Goal: Information Seeking & Learning: Learn about a topic

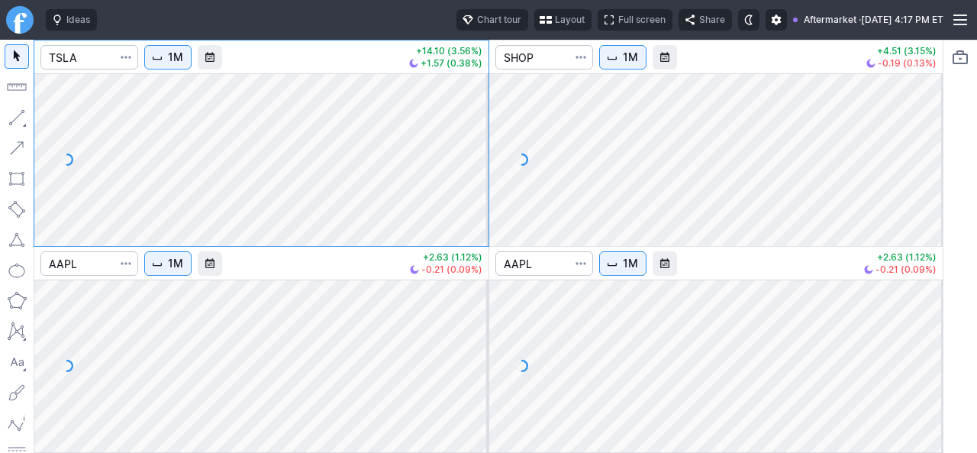
click at [534, 22] on button "Layout" at bounding box center [562, 19] width 57 height 21
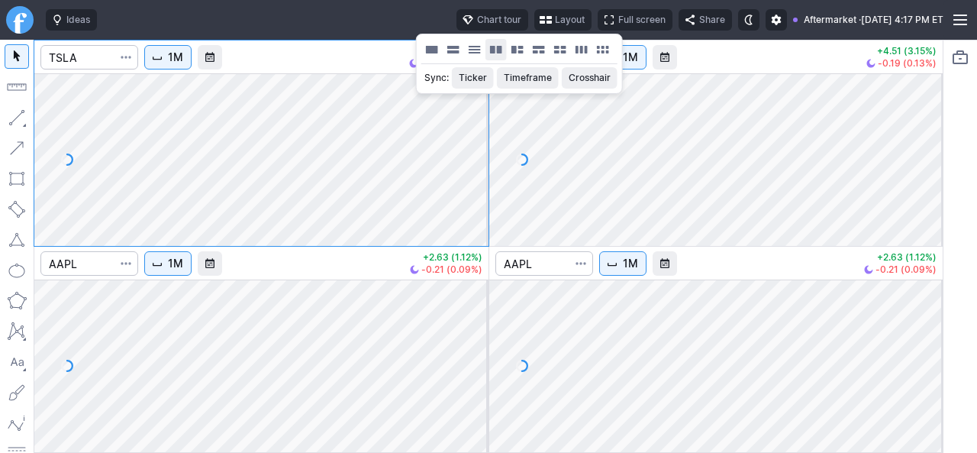
click at [497, 47] on button "Layout" at bounding box center [495, 49] width 21 height 21
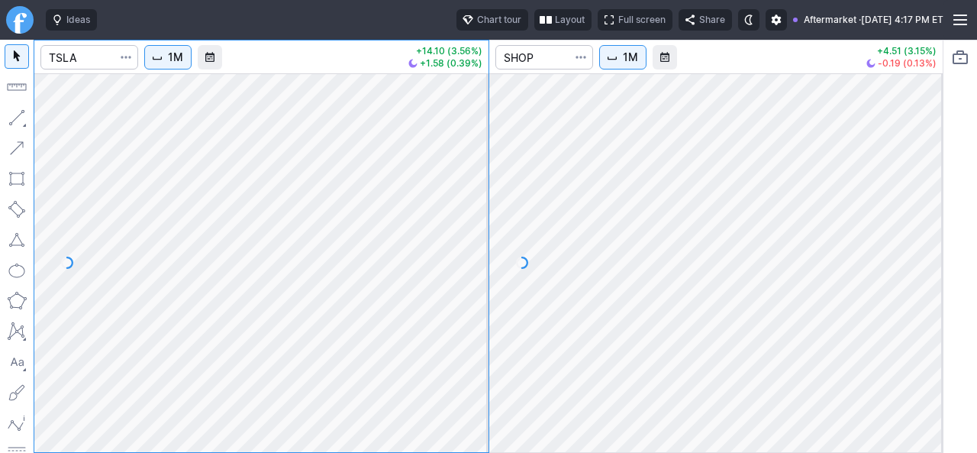
click at [176, 63] on span "1M" at bounding box center [175, 57] width 15 height 15
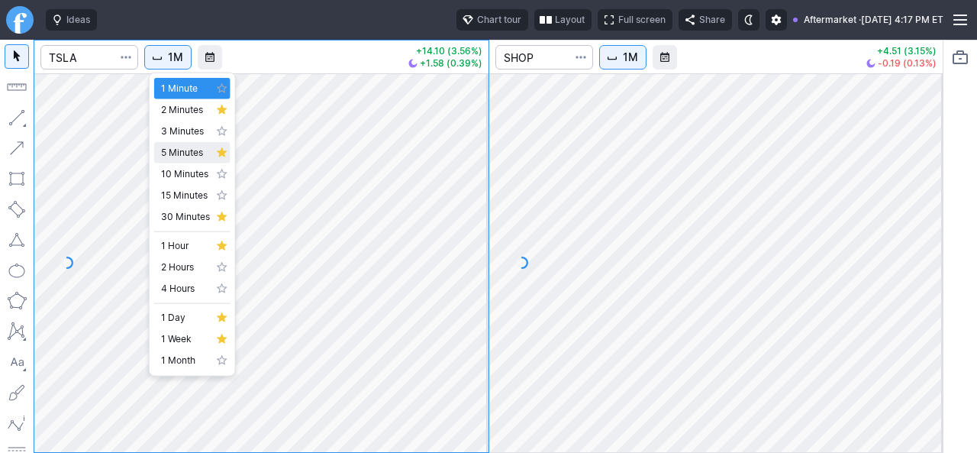
click at [178, 156] on span "5 Minutes" at bounding box center [185, 152] width 49 height 15
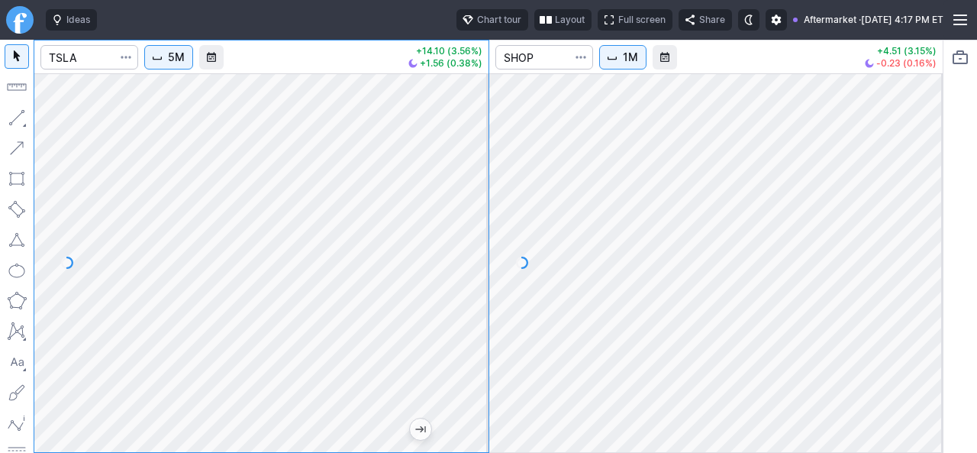
drag, startPoint x: 461, startPoint y: 229, endPoint x: 482, endPoint y: 144, distance: 87.4
click at [482, 144] on div at bounding box center [472, 259] width 32 height 340
click at [631, 62] on span "1M" at bounding box center [630, 57] width 15 height 15
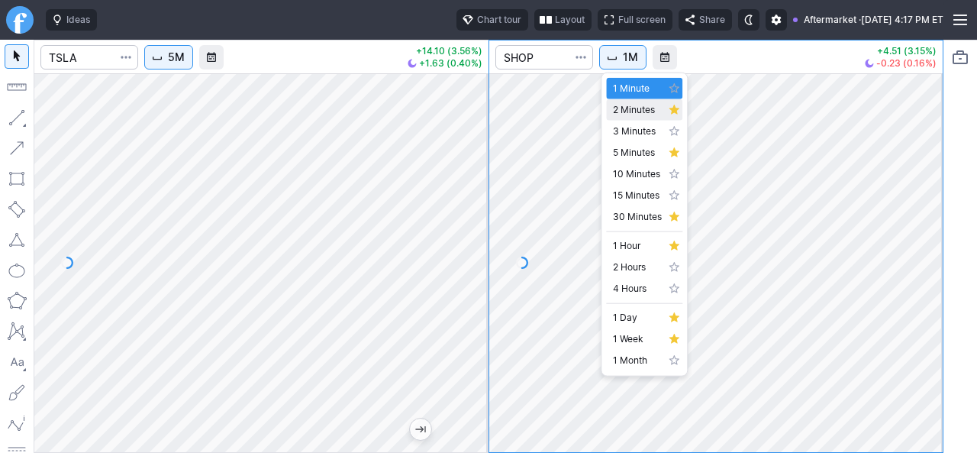
click at [640, 111] on span "2 Minutes" at bounding box center [637, 109] width 49 height 15
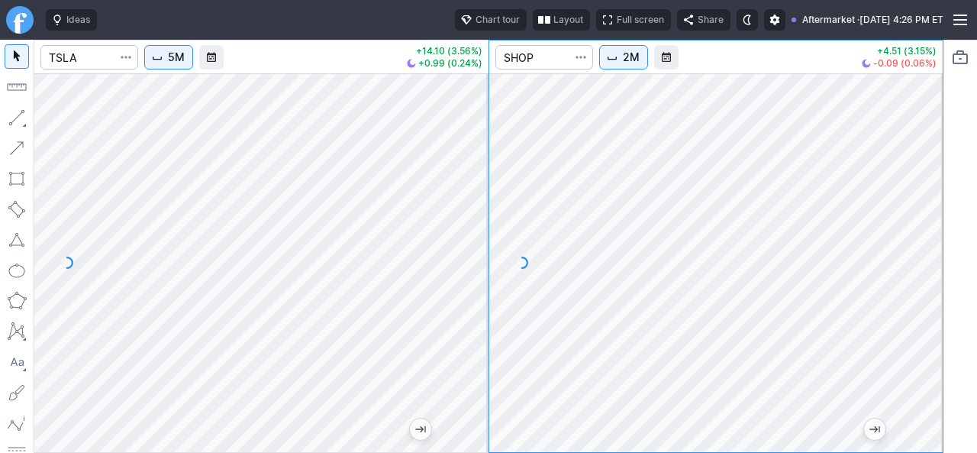
click at [476, 211] on div at bounding box center [472, 259] width 32 height 340
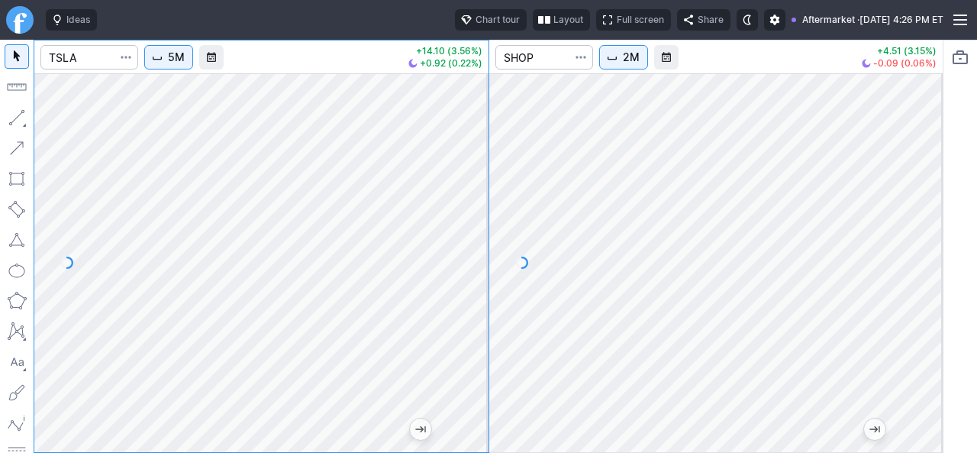
drag, startPoint x: 469, startPoint y: 241, endPoint x: 485, endPoint y: 177, distance: 66.1
click at [485, 177] on div at bounding box center [472, 259] width 32 height 340
click at [104, 59] on input "Search" at bounding box center [89, 57] width 98 height 24
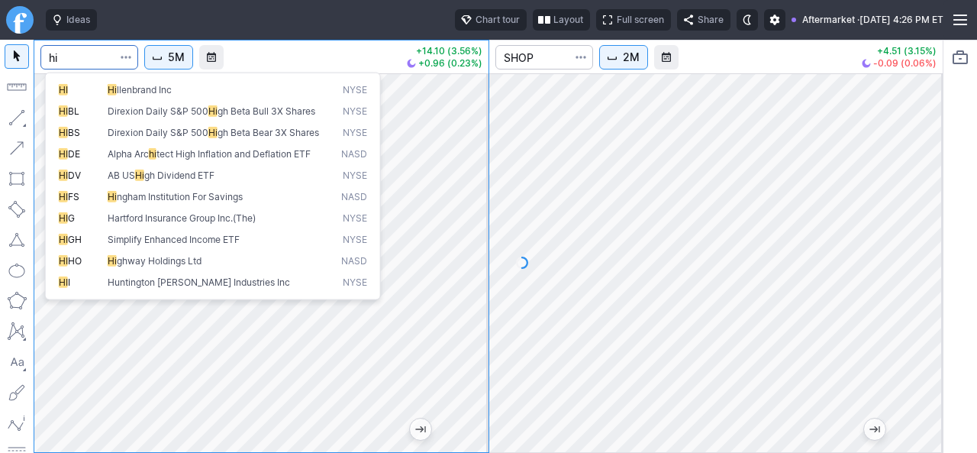
type input "h"
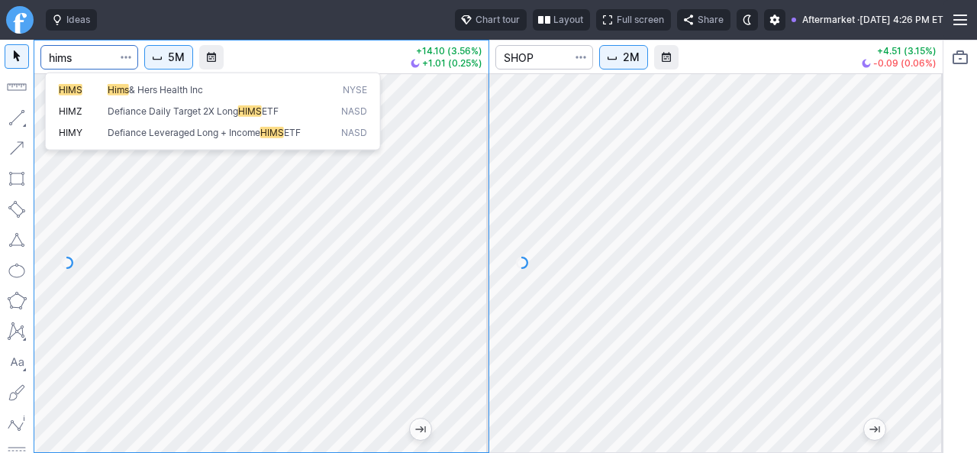
type input "hims"
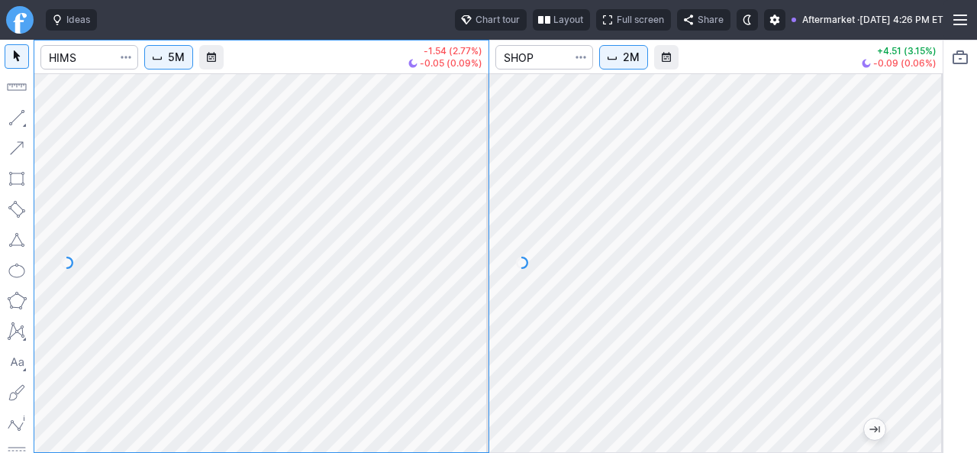
drag, startPoint x: 472, startPoint y: 256, endPoint x: 466, endPoint y: 320, distance: 64.5
click at [468, 319] on div at bounding box center [472, 259] width 32 height 340
click at [518, 323] on div "5M -1.54 (2.77%) -0.05 (0.09%) 2M +4.51 (3.15%) -0.09 (0.06%)" at bounding box center [489, 246] width 910 height 413
drag, startPoint x: 472, startPoint y: 253, endPoint x: 460, endPoint y: 333, distance: 80.3
click at [461, 332] on div at bounding box center [472, 259] width 32 height 340
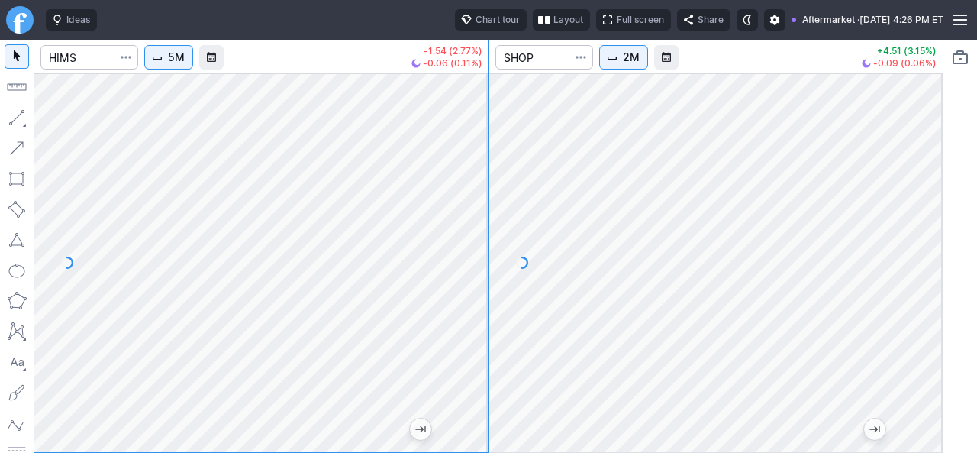
drag, startPoint x: 467, startPoint y: 319, endPoint x: 483, endPoint y: 284, distance: 38.6
click at [483, 284] on div at bounding box center [472, 259] width 32 height 340
drag, startPoint x: 472, startPoint y: 292, endPoint x: 472, endPoint y: 185, distance: 106.9
click at [472, 185] on div at bounding box center [472, 259] width 32 height 340
drag, startPoint x: 470, startPoint y: 266, endPoint x: 472, endPoint y: 297, distance: 31.4
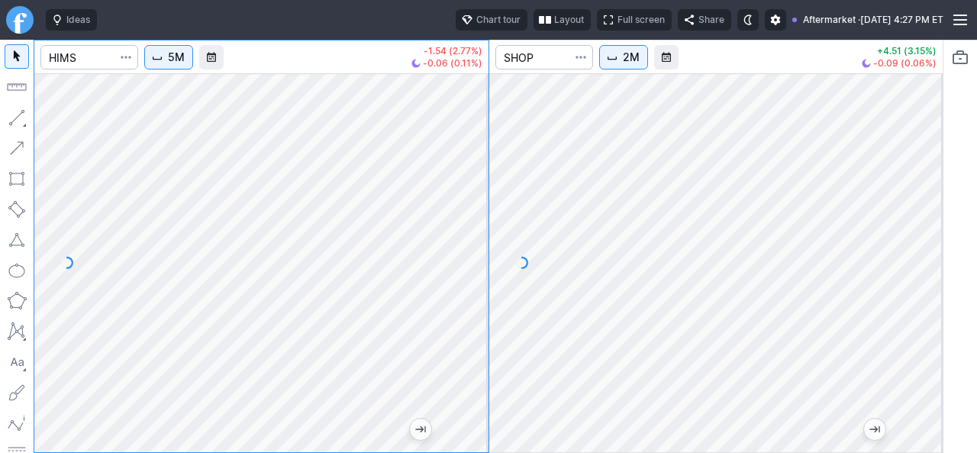
click at [471, 298] on div at bounding box center [472, 259] width 32 height 340
click at [534, 55] on input "Search" at bounding box center [544, 57] width 98 height 24
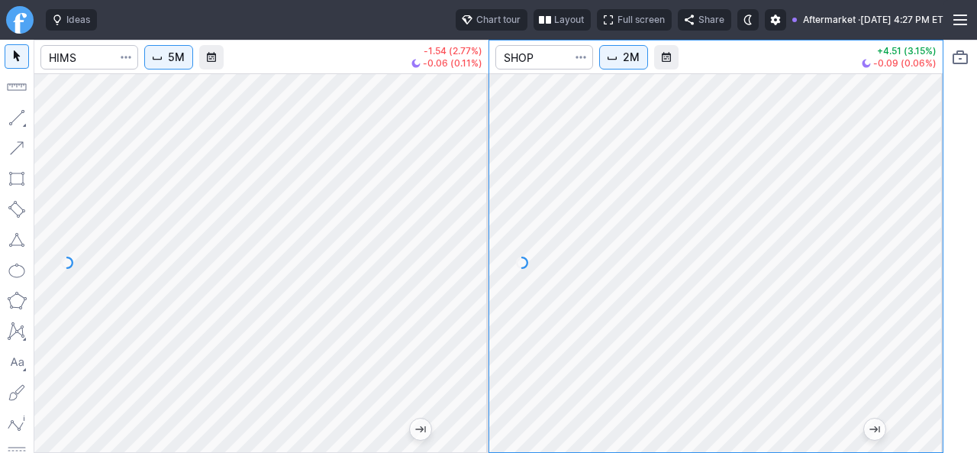
drag, startPoint x: 930, startPoint y: 208, endPoint x: 917, endPoint y: 322, distance: 114.5
click at [921, 326] on div at bounding box center [927, 259] width 32 height 340
click at [542, 54] on input "Search" at bounding box center [544, 57] width 98 height 24
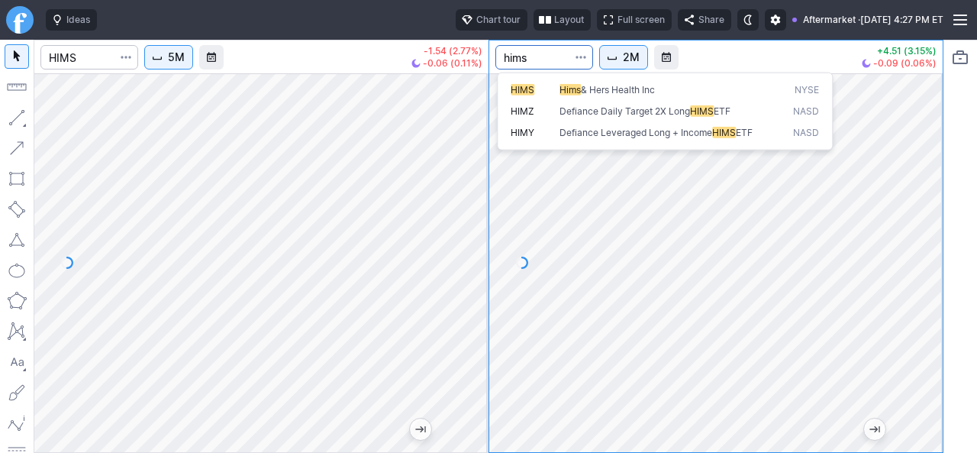
type input "hims"
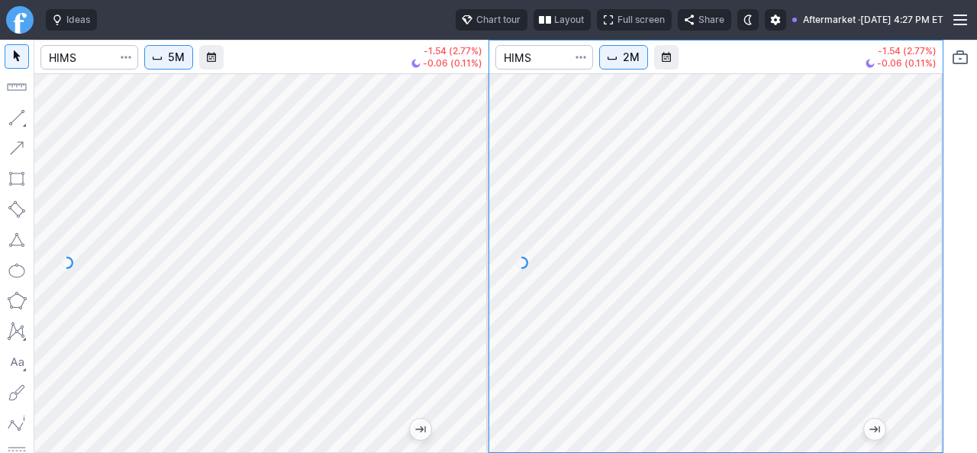
drag, startPoint x: 931, startPoint y: 204, endPoint x: 919, endPoint y: 303, distance: 100.0
click at [922, 303] on div at bounding box center [927, 259] width 32 height 340
drag, startPoint x: 918, startPoint y: 241, endPoint x: 916, endPoint y: 260, distance: 18.4
click at [918, 259] on div at bounding box center [927, 259] width 32 height 340
click at [560, 50] on input "Search" at bounding box center [544, 57] width 98 height 24
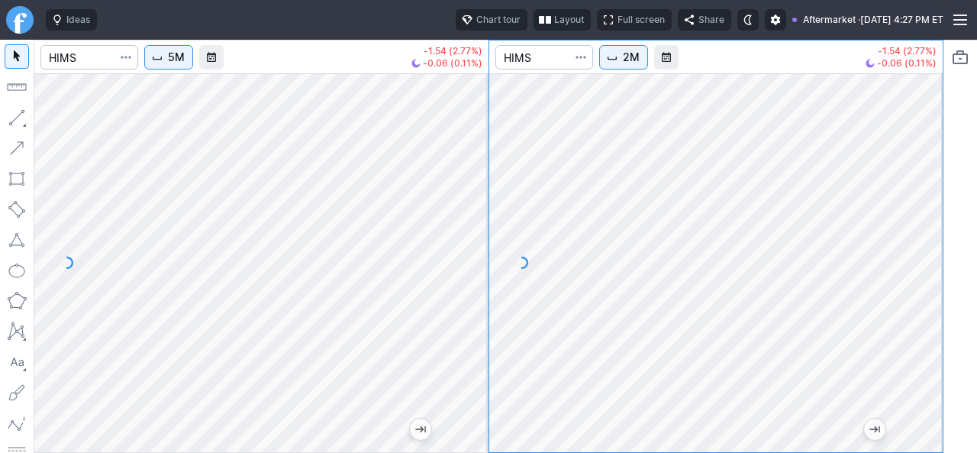
click at [624, 60] on span "2M" at bounding box center [631, 57] width 17 height 15
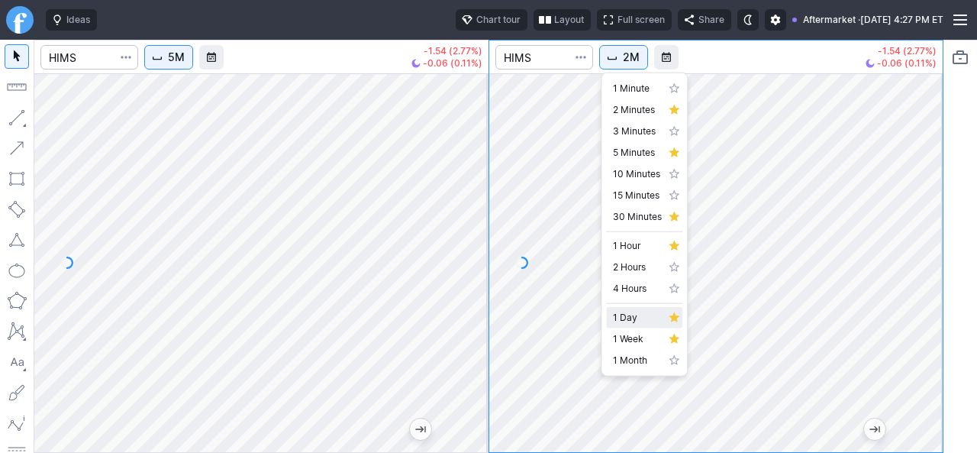
click at [642, 317] on span "1 Day" at bounding box center [637, 317] width 49 height 15
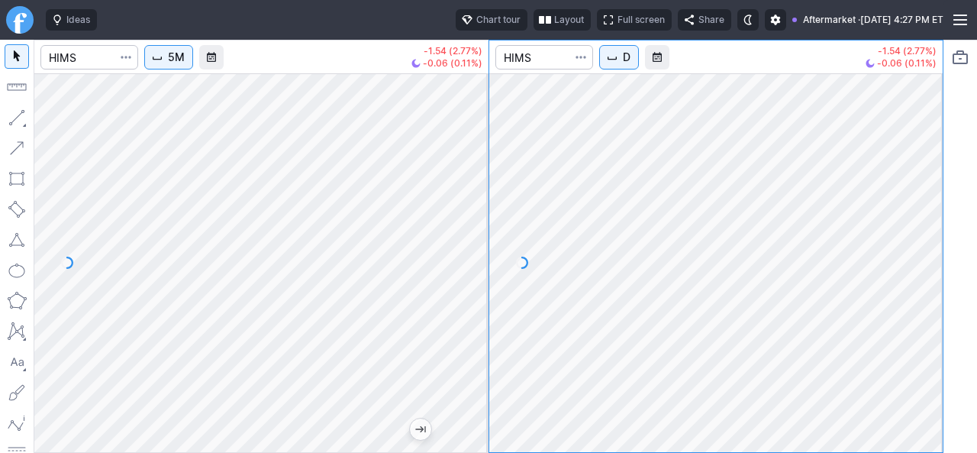
drag, startPoint x: 924, startPoint y: 268, endPoint x: 924, endPoint y: 283, distance: 15.3
click at [924, 283] on div at bounding box center [927, 259] width 32 height 340
click at [556, 71] on div at bounding box center [544, 57] width 98 height 34
click at [556, 63] on input "Search" at bounding box center [544, 57] width 98 height 24
click at [556, 60] on input "Search" at bounding box center [544, 57] width 98 height 24
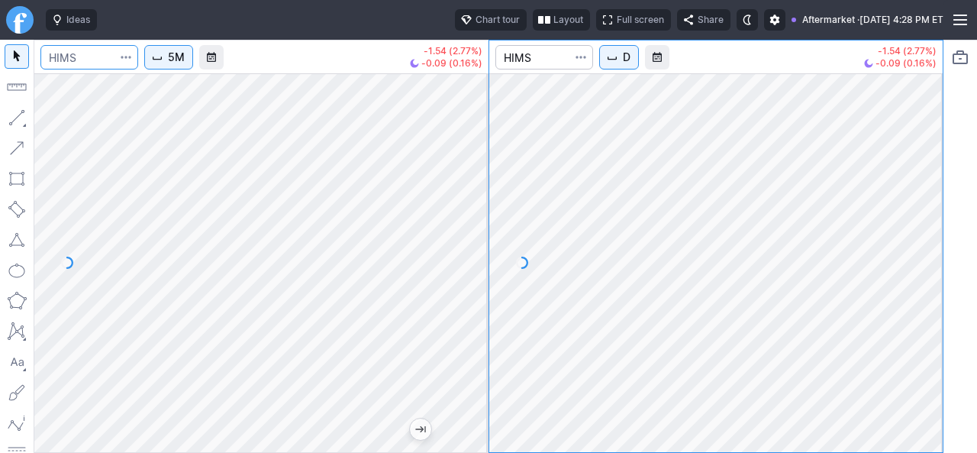
click at [67, 64] on input "Search" at bounding box center [89, 57] width 98 height 24
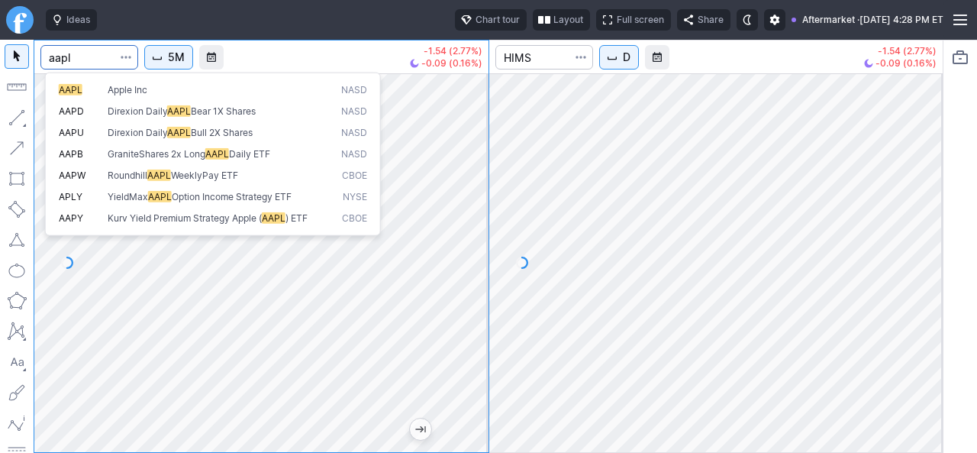
type input "aapl"
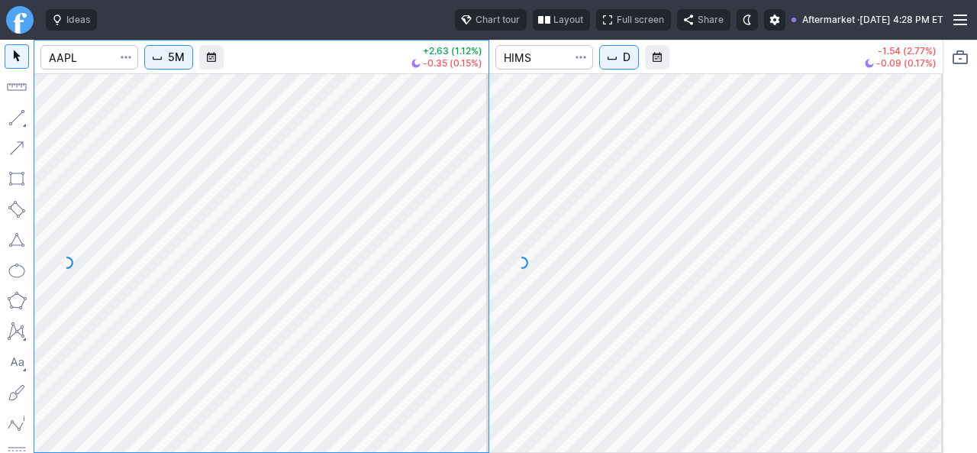
drag, startPoint x: 476, startPoint y: 289, endPoint x: 458, endPoint y: 308, distance: 26.5
click at [458, 308] on div at bounding box center [472, 259] width 32 height 340
drag, startPoint x: 471, startPoint y: 265, endPoint x: 479, endPoint y: 223, distance: 42.8
click at [479, 226] on div at bounding box center [472, 259] width 32 height 340
drag, startPoint x: 480, startPoint y: 237, endPoint x: 461, endPoint y: 289, distance: 55.3
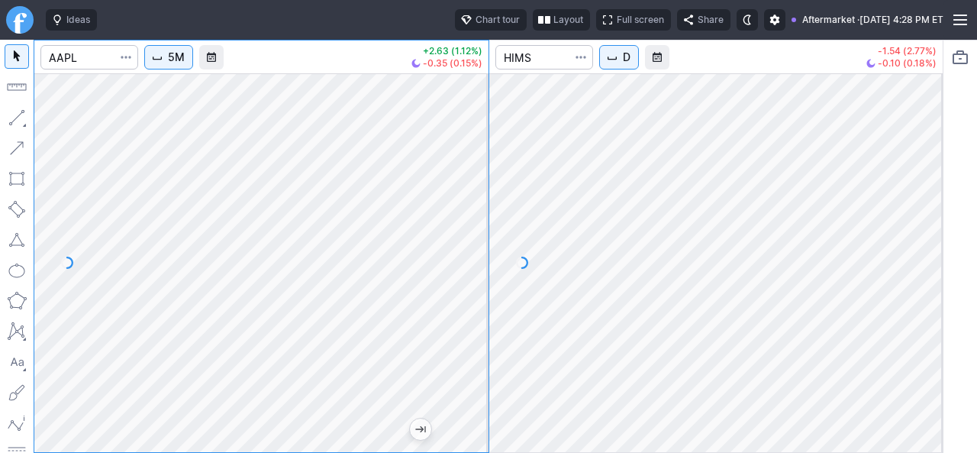
click at [475, 285] on div at bounding box center [472, 259] width 32 height 340
drag, startPoint x: 483, startPoint y: 211, endPoint x: 475, endPoint y: 237, distance: 26.6
click at [479, 237] on div at bounding box center [472, 259] width 32 height 340
drag, startPoint x: 463, startPoint y: 247, endPoint x: 463, endPoint y: 283, distance: 35.9
click at [463, 285] on div at bounding box center [472, 259] width 32 height 340
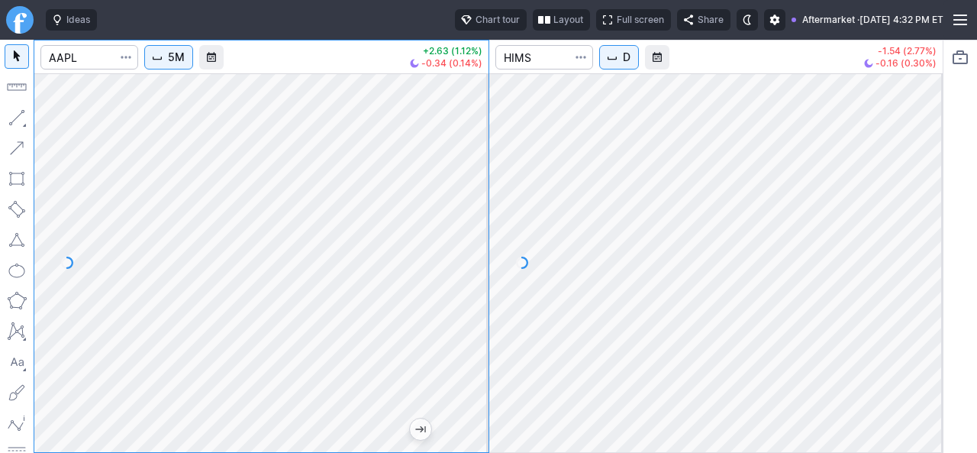
drag, startPoint x: 470, startPoint y: 324, endPoint x: 478, endPoint y: 279, distance: 46.4
click at [478, 279] on div at bounding box center [472, 259] width 32 height 340
click at [472, 271] on div at bounding box center [472, 259] width 32 height 340
click at [549, 55] on input "Search" at bounding box center [544, 57] width 98 height 24
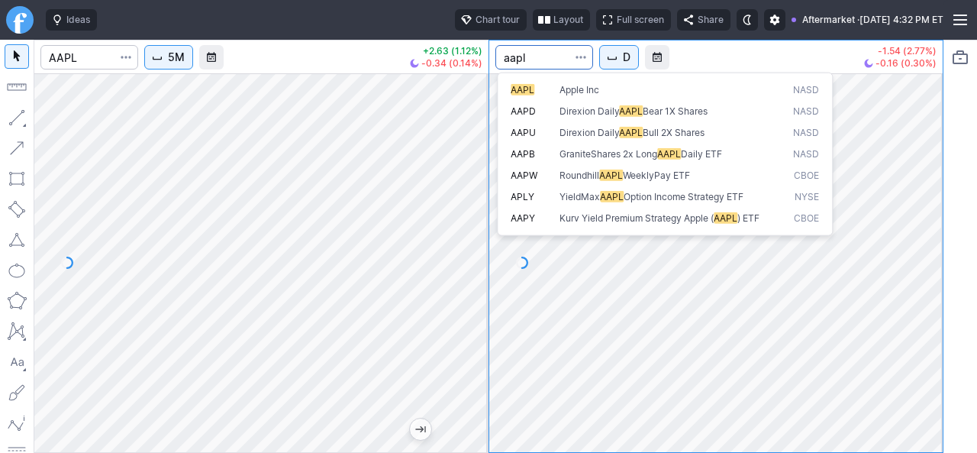
type input "aapl"
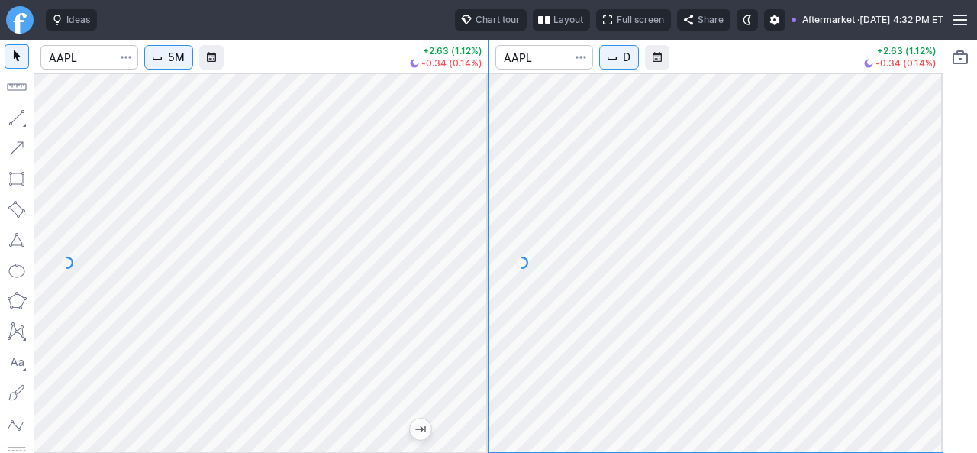
click at [609, 57] on span "Interval" at bounding box center [612, 57] width 12 height 12
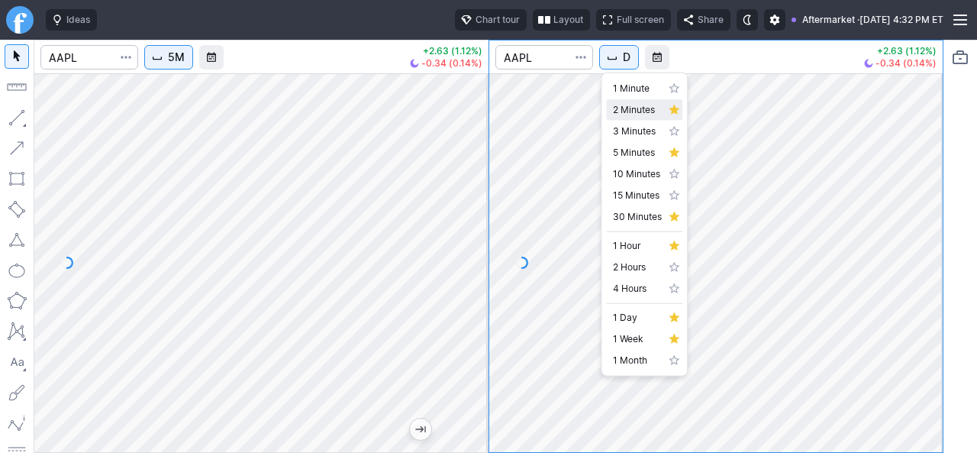
click at [655, 108] on span "2 Minutes" at bounding box center [637, 109] width 49 height 15
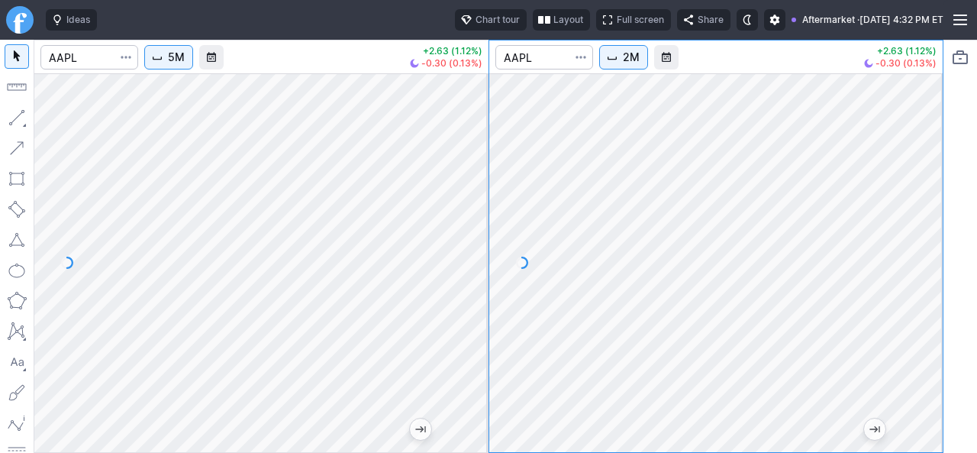
drag, startPoint x: 931, startPoint y: 318, endPoint x: 911, endPoint y: 344, distance: 32.7
click at [919, 342] on div at bounding box center [927, 259] width 32 height 340
drag, startPoint x: 472, startPoint y: 289, endPoint x: 470, endPoint y: 299, distance: 10.0
click at [470, 299] on div at bounding box center [472, 259] width 32 height 340
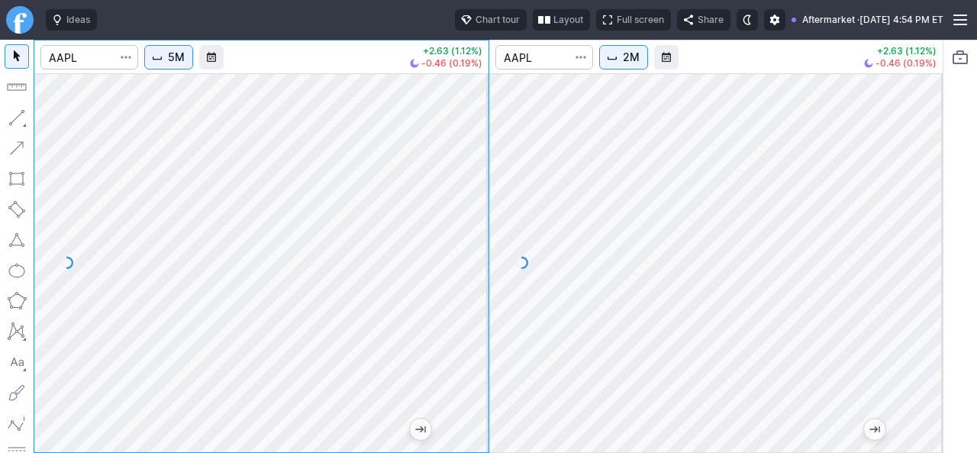
click at [913, 273] on div at bounding box center [927, 259] width 32 height 340
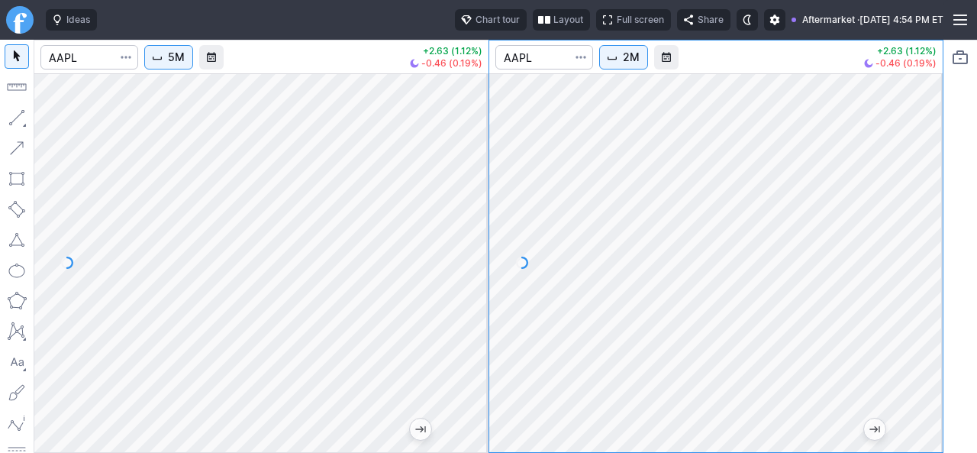
click at [914, 198] on div at bounding box center [716, 262] width 454 height 379
click at [941, 203] on div at bounding box center [716, 262] width 454 height 379
drag, startPoint x: 926, startPoint y: 331, endPoint x: 921, endPoint y: 241, distance: 90.2
click at [921, 241] on div at bounding box center [927, 259] width 32 height 340
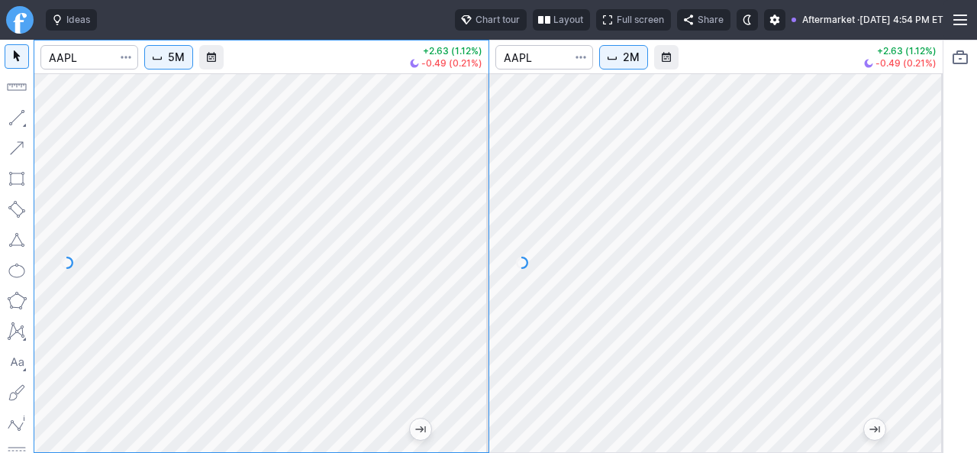
drag, startPoint x: 470, startPoint y: 353, endPoint x: 479, endPoint y: 306, distance: 48.1
click at [479, 306] on div at bounding box center [472, 259] width 32 height 340
drag, startPoint x: 469, startPoint y: 292, endPoint x: 472, endPoint y: 254, distance: 38.2
click at [472, 254] on div at bounding box center [472, 259] width 32 height 340
drag, startPoint x: 478, startPoint y: 301, endPoint x: 474, endPoint y: 265, distance: 36.1
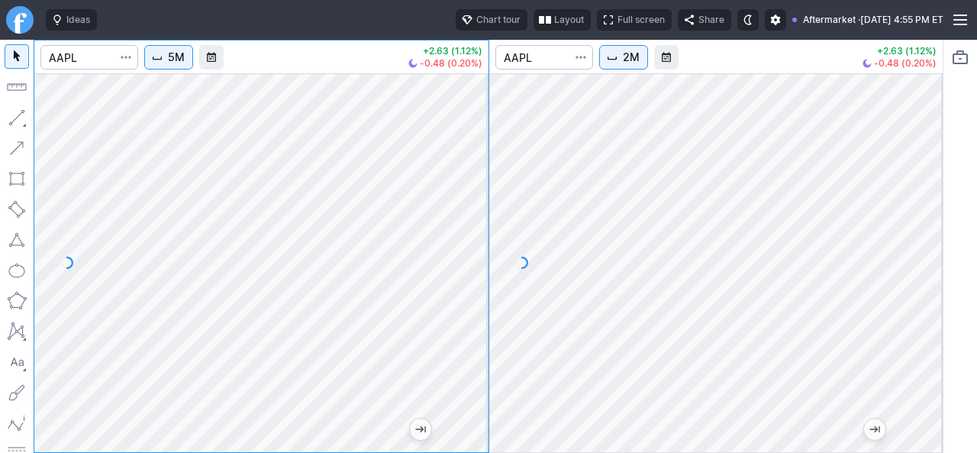
click at [474, 265] on div at bounding box center [472, 259] width 32 height 340
drag, startPoint x: 469, startPoint y: 285, endPoint x: 460, endPoint y: 304, distance: 20.8
click at [468, 312] on div at bounding box center [472, 259] width 32 height 340
